Goal: Transaction & Acquisition: Obtain resource

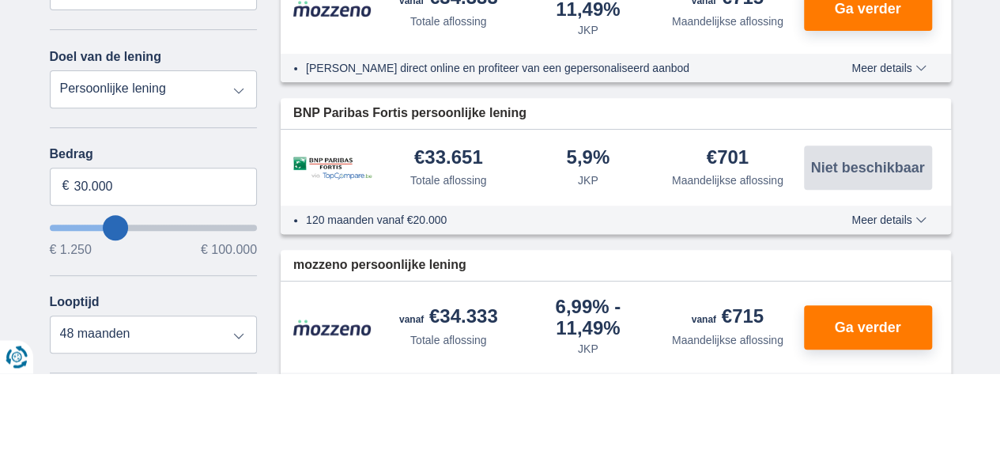
scroll to position [190, 0]
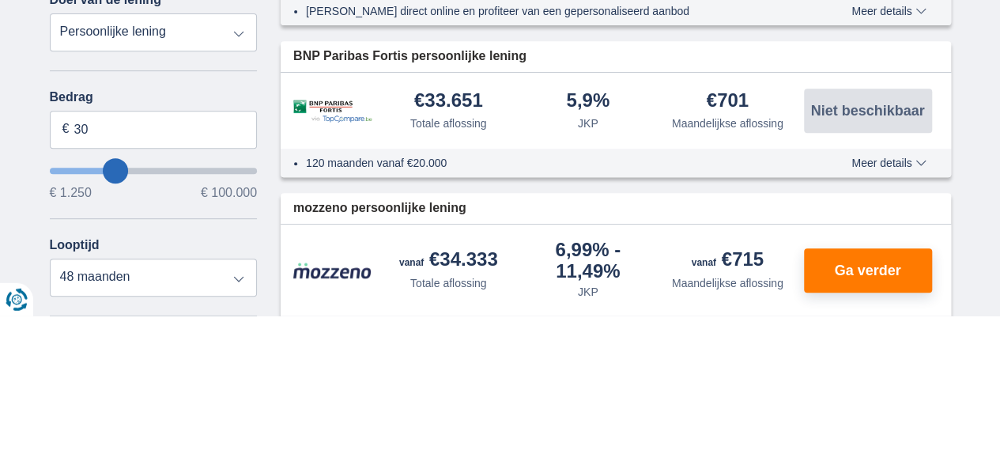
type input "3"
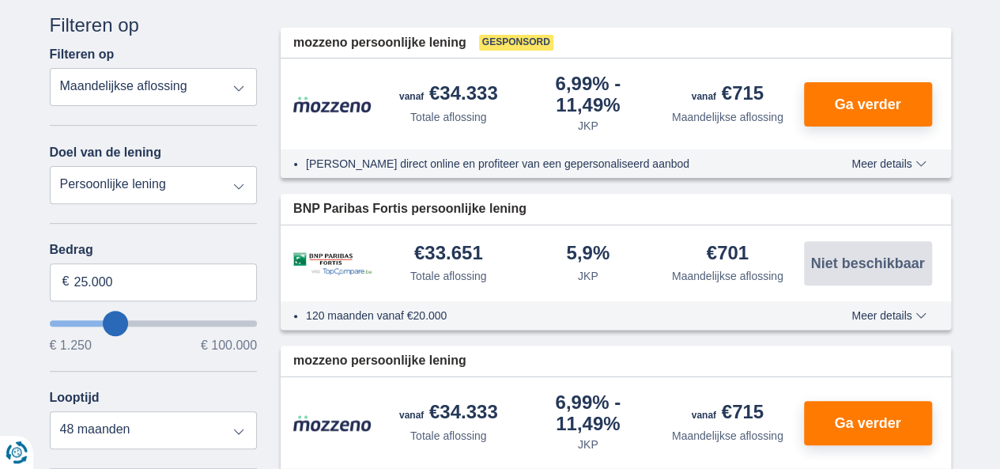
type input "25.000"
click at [160, 431] on select "12 maanden 18 maanden 24 maanden 30 maanden 36 maanden 42 maanden 48 maanden 60…" at bounding box center [154, 430] width 208 height 38
type input "25250"
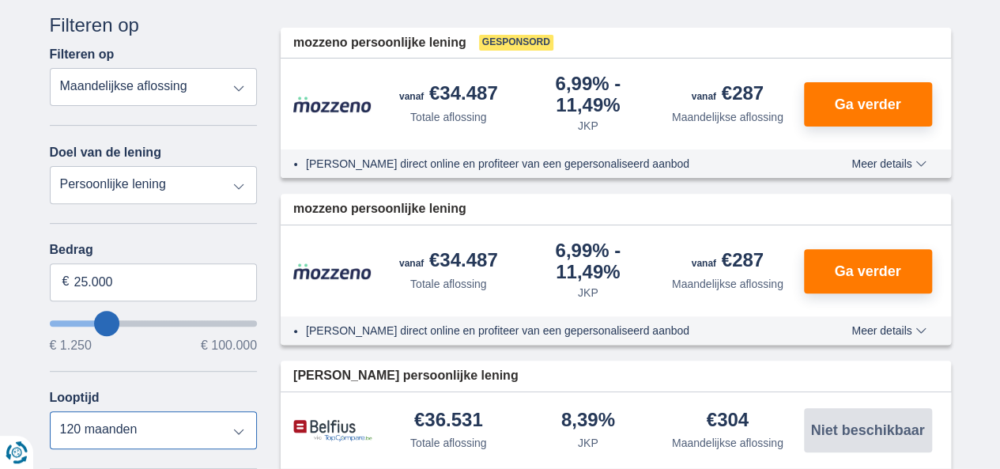
select select "48"
click at [50, 411] on select "12 maanden 18 maanden 24 maanden 30 maanden 36 maanden 42 maanden 48 maanden 60…" at bounding box center [154, 430] width 208 height 38
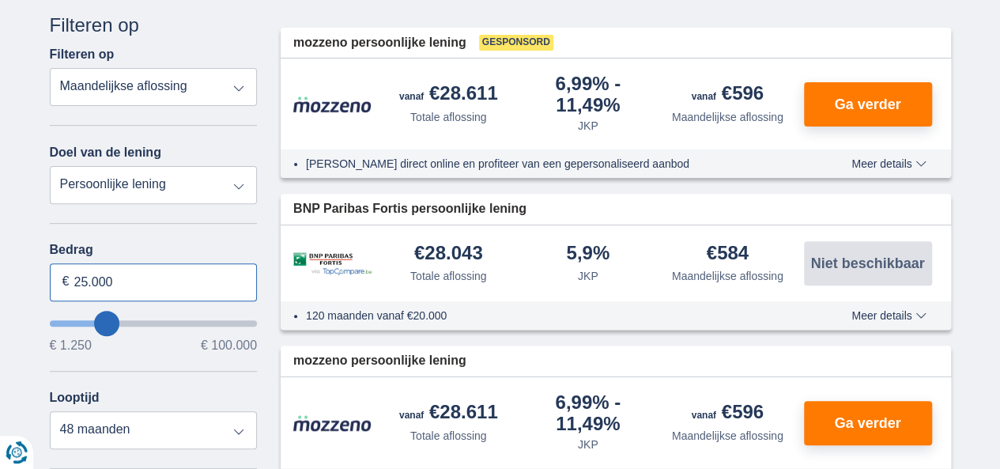
click at [146, 287] on input "25.000" at bounding box center [154, 282] width 208 height 38
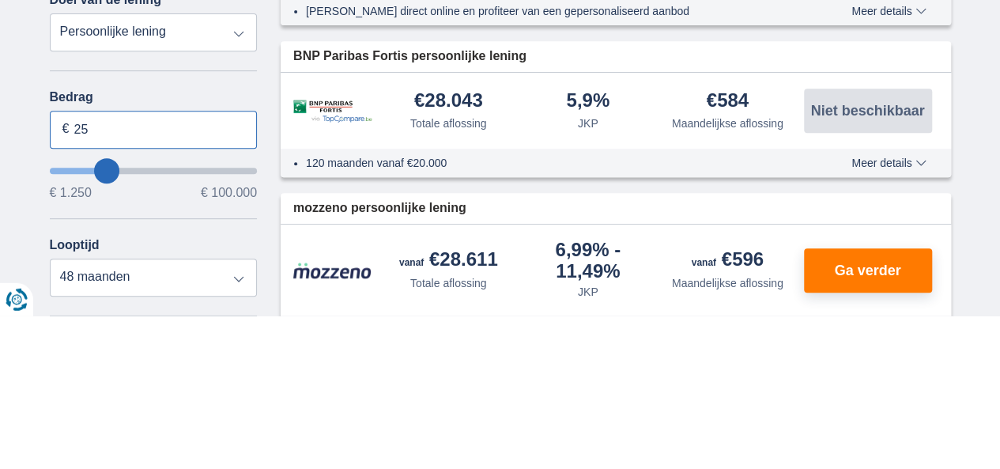
type input "2"
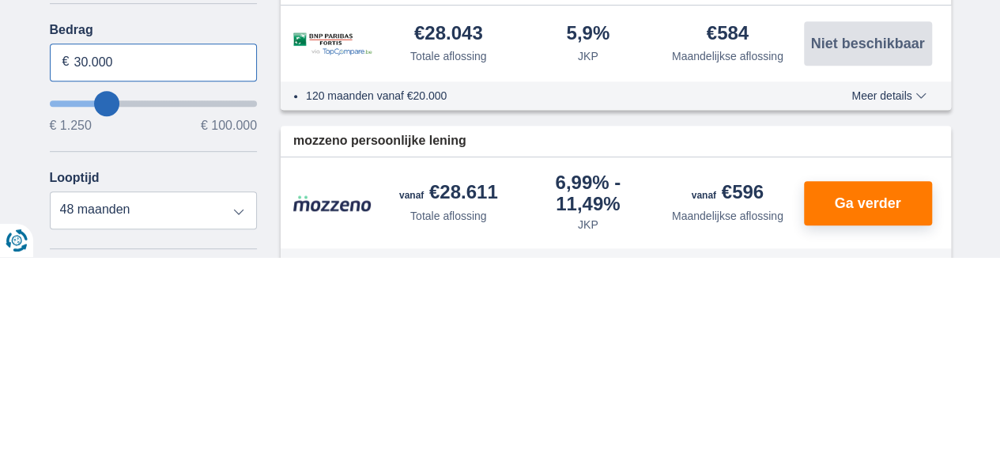
type input "30.000"
click at [168, 425] on select "12 maanden 18 maanden 24 maanden 30 maanden 36 maanden 42 maanden 48 maanden 60…" at bounding box center [154, 422] width 208 height 38
type input "30250"
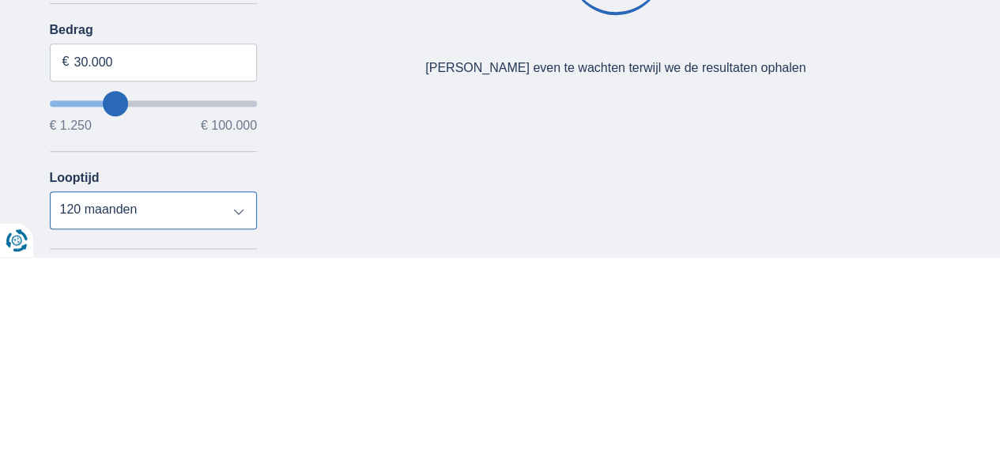
scroll to position [198, 0]
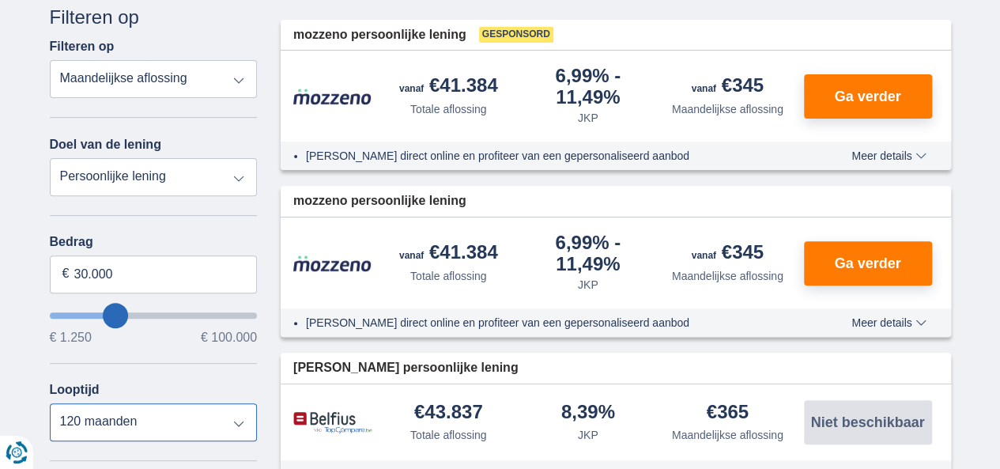
select select "48"
click at [50, 403] on select "12 maanden 18 maanden 24 maanden 30 maanden 36 maanden 42 maanden 48 maanden 60…" at bounding box center [154, 422] width 208 height 38
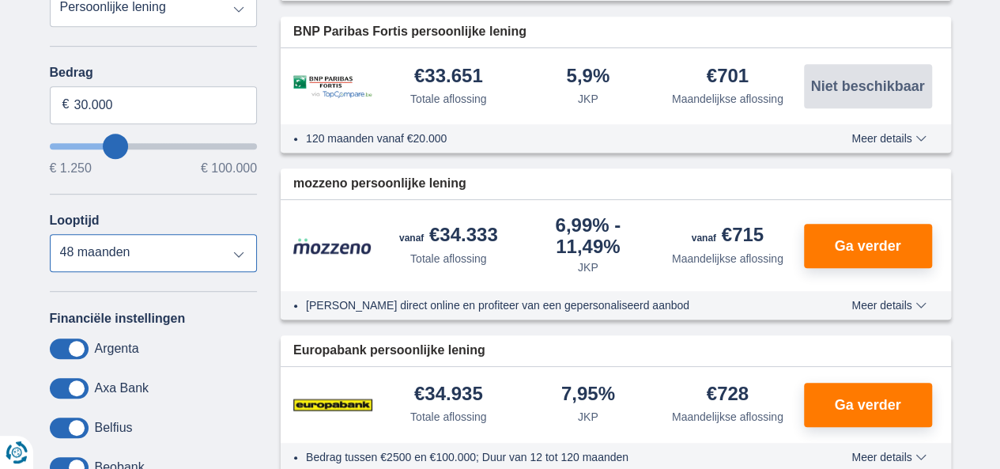
scroll to position [372, 0]
